Goal: Obtain resource: Download file/media

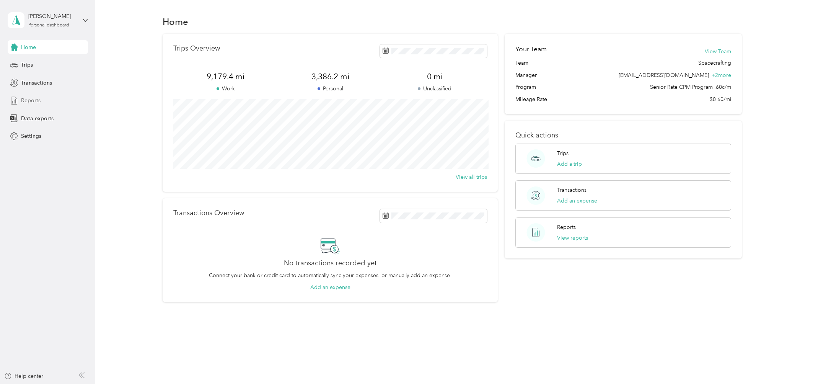
click at [51, 103] on div "Reports" at bounding box center [48, 101] width 80 height 14
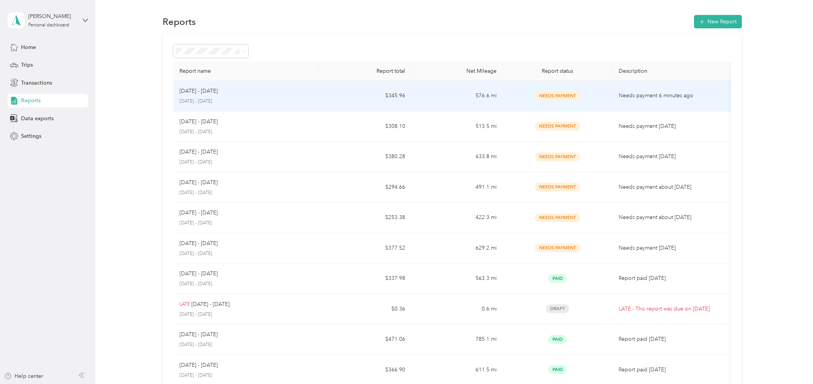
click at [528, 95] on div "Needs Payment" at bounding box center [558, 95] width 98 height 9
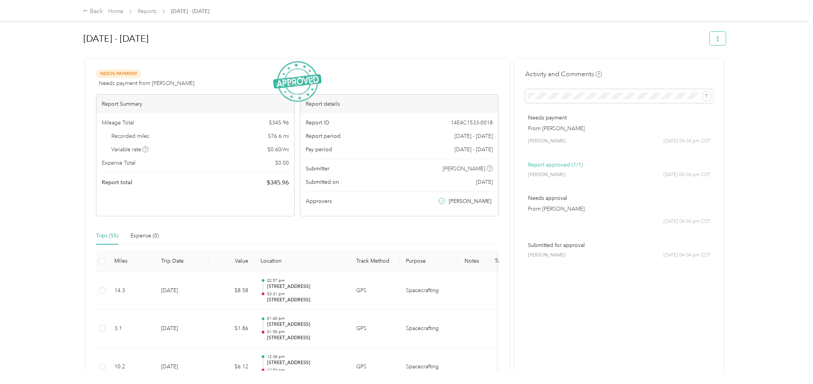
click at [724, 40] on button "button" at bounding box center [718, 38] width 16 height 13
click at [707, 67] on span "Download" at bounding box center [697, 67] width 25 height 8
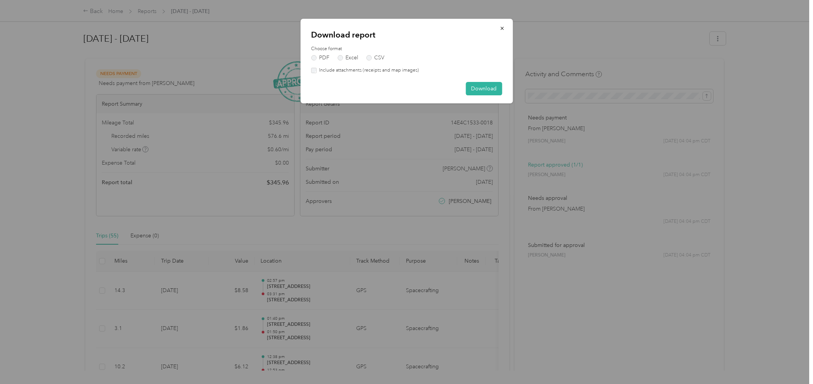
drag, startPoint x: 488, startPoint y: 89, endPoint x: 527, endPoint y: 89, distance: 38.7
click at [488, 89] on button "Download" at bounding box center [484, 88] width 36 height 13
